Goal: Task Accomplishment & Management: Manage account settings

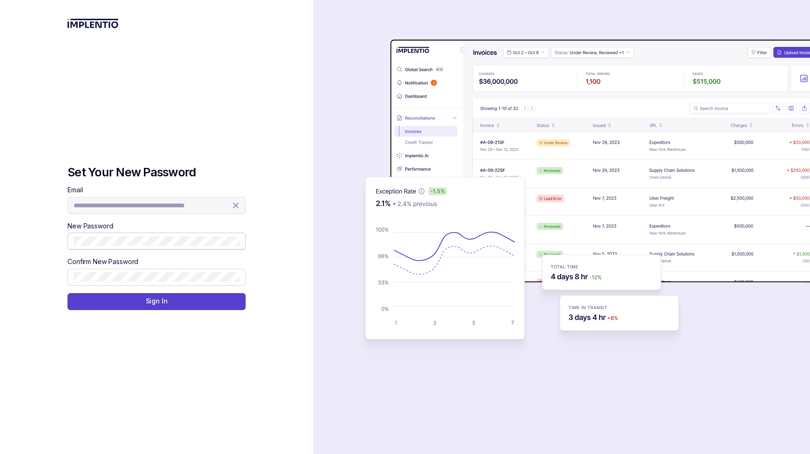
click at [183, 246] on body "**********" at bounding box center [405, 227] width 810 height 454
click at [181, 298] on button "Sign In" at bounding box center [157, 301] width 178 height 17
